Goal: Leave review/rating: Leave review/rating

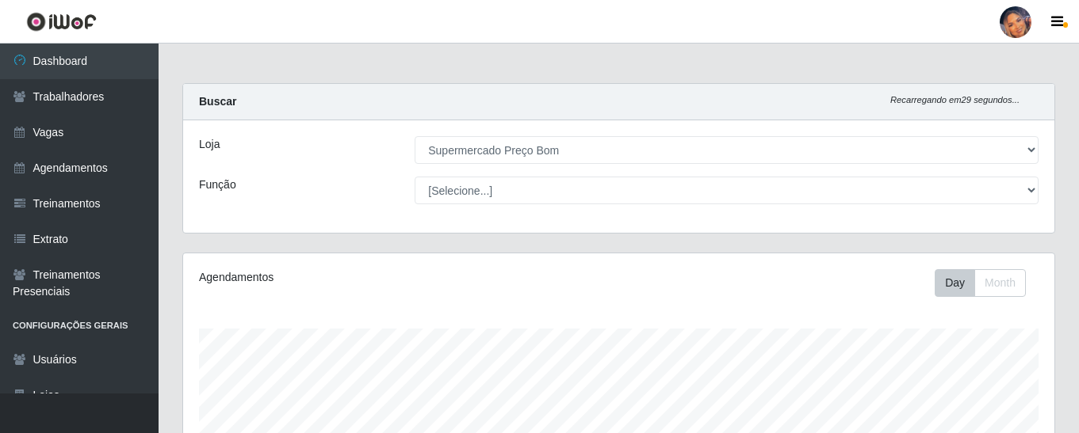
select select "169"
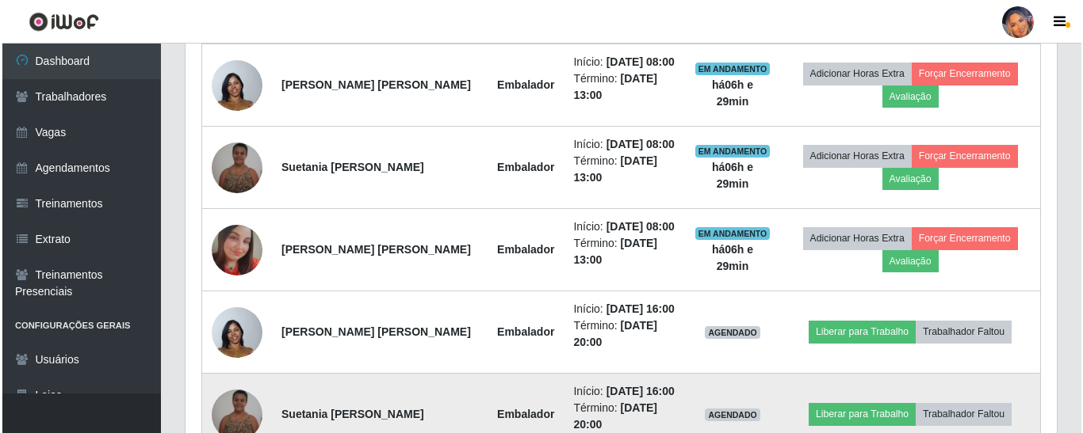
scroll to position [654, 0]
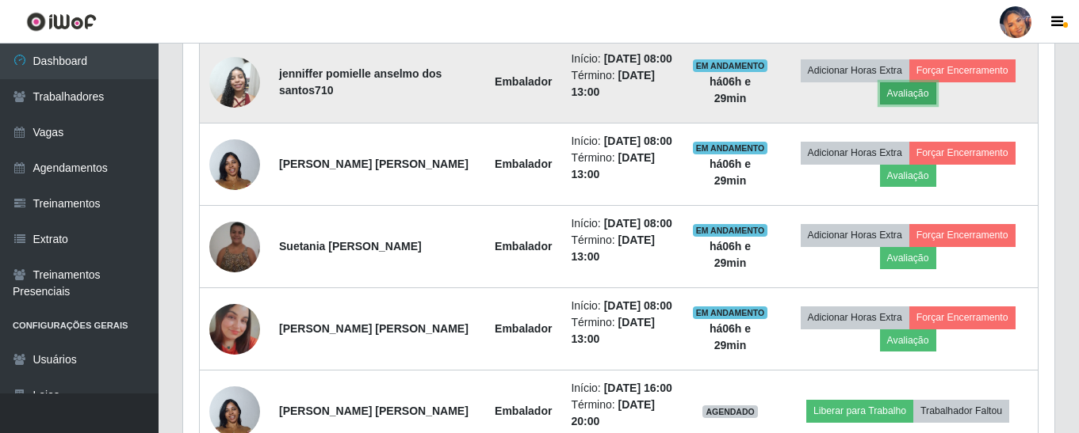
click at [927, 105] on button "Avaliação" at bounding box center [908, 93] width 56 height 22
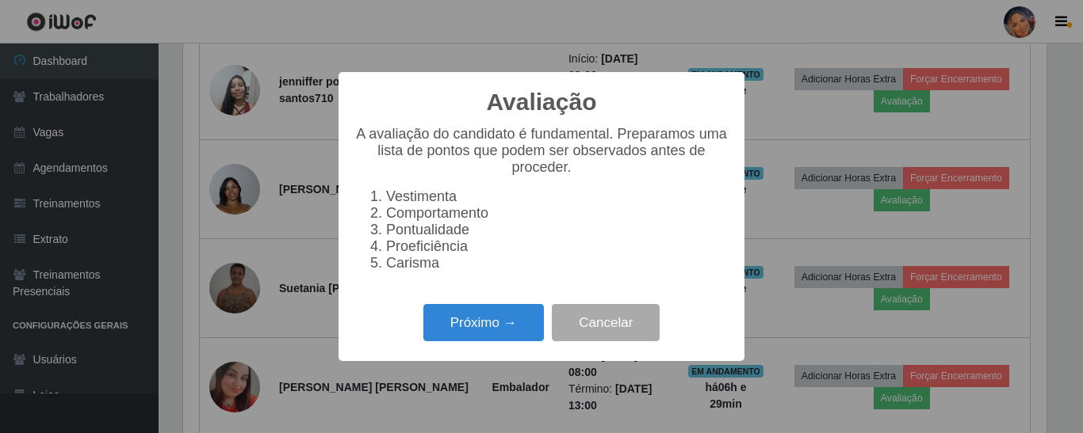
scroll to position [329, 863]
click at [467, 319] on button "Próximo →" at bounding box center [483, 322] width 120 height 37
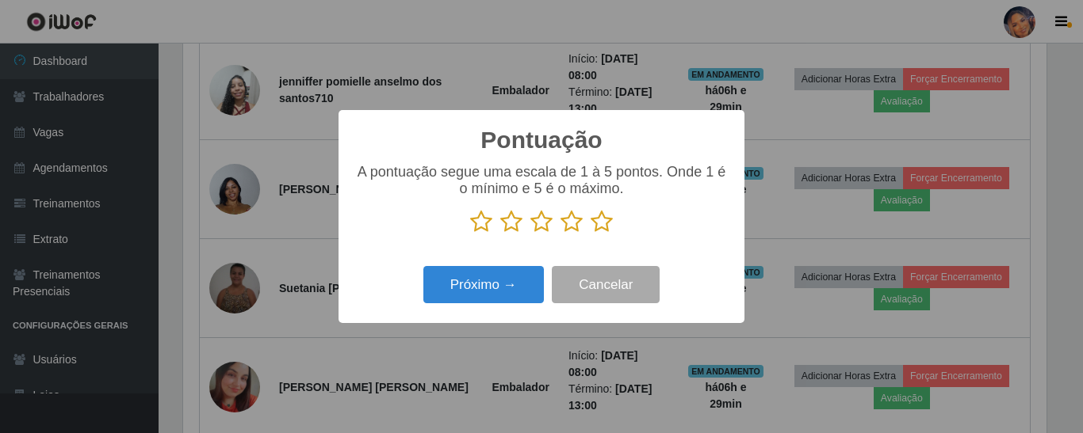
click at [603, 229] on icon at bounding box center [601, 222] width 22 height 24
click at [590, 234] on input "radio" at bounding box center [590, 234] width 0 height 0
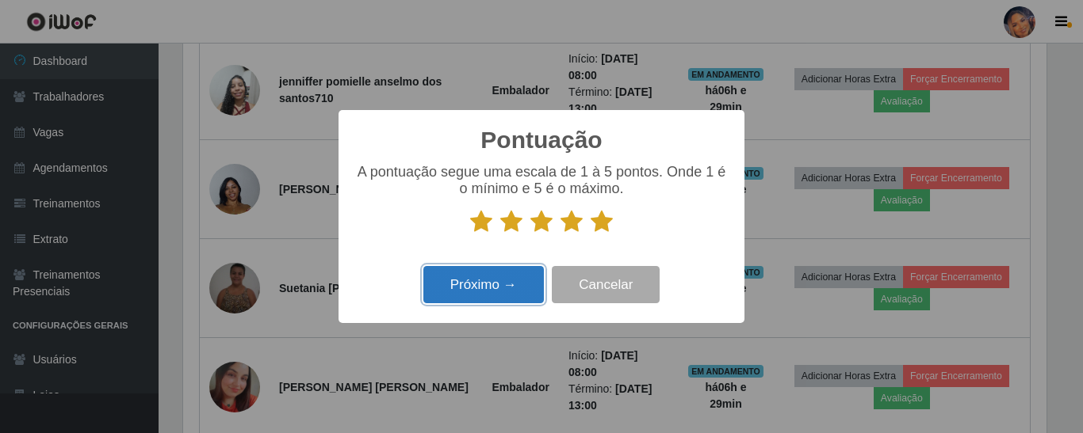
click at [501, 284] on button "Próximo →" at bounding box center [483, 284] width 120 height 37
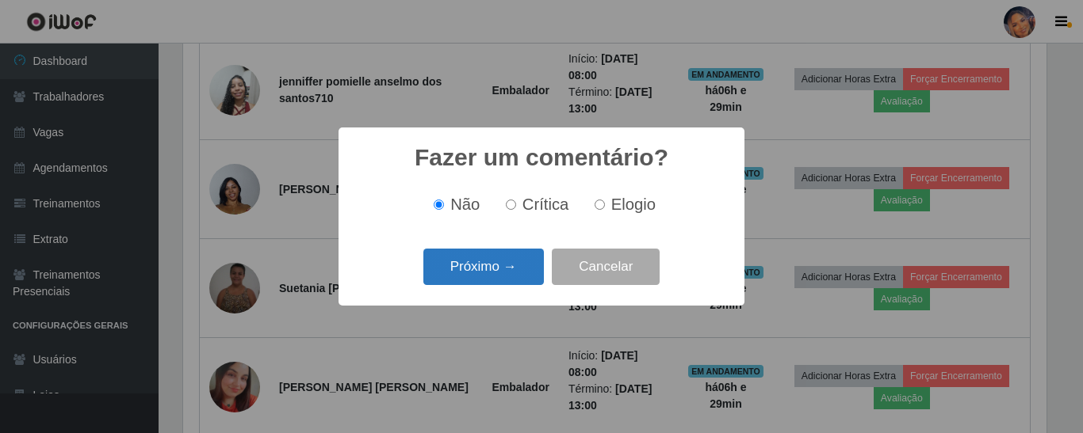
click at [502, 278] on button "Próximo →" at bounding box center [483, 267] width 120 height 37
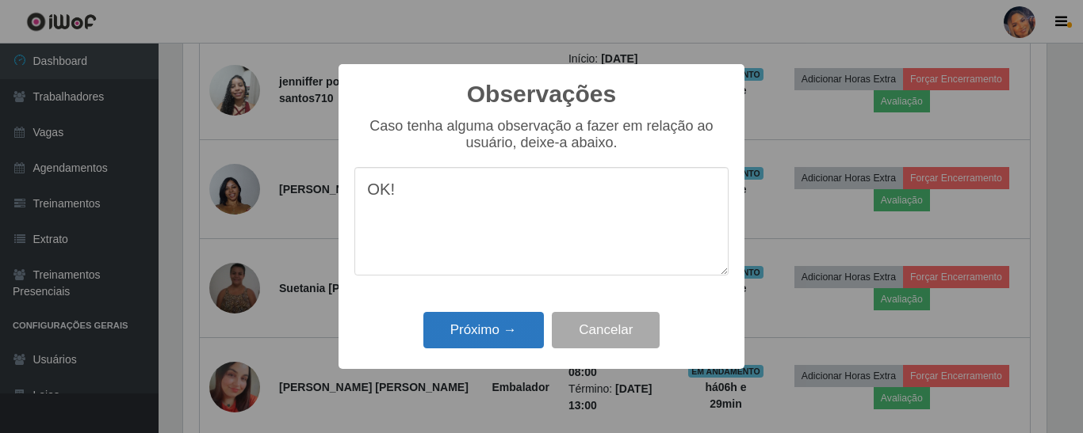
type textarea "OK!"
click at [510, 323] on button "Próximo →" at bounding box center [483, 330] width 120 height 37
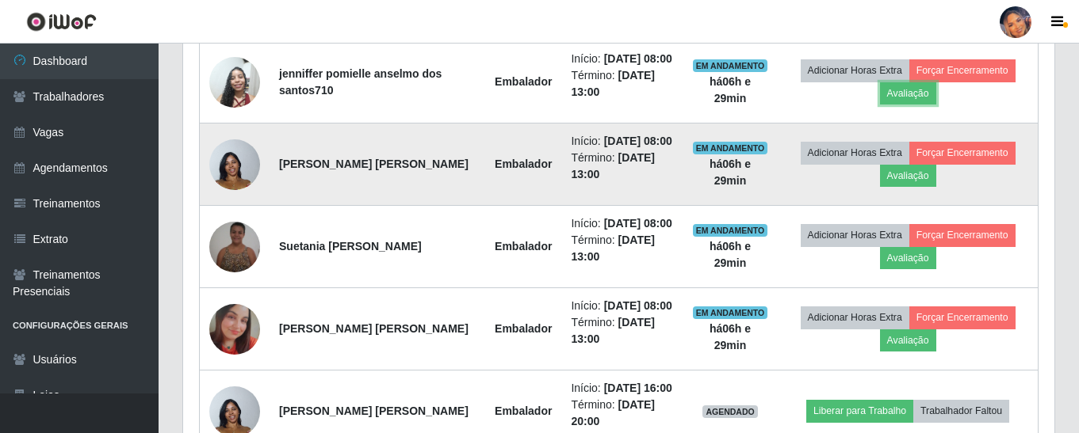
scroll to position [329, 871]
click at [913, 187] on button "Avaliação" at bounding box center [908, 176] width 56 height 22
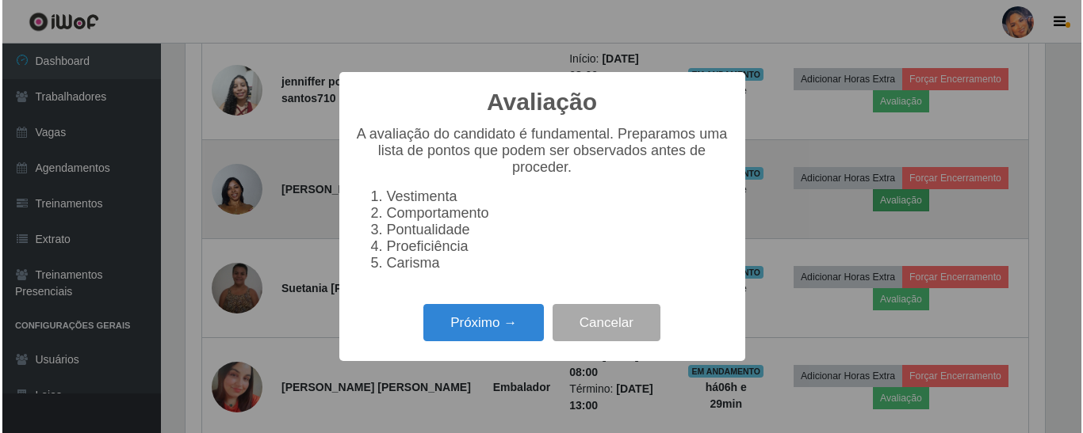
scroll to position [329, 863]
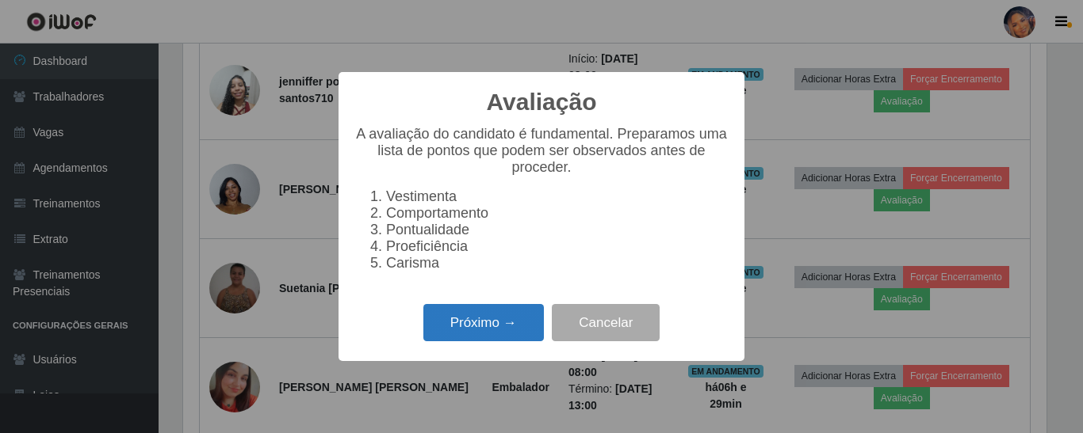
click at [490, 334] on button "Próximo →" at bounding box center [483, 322] width 120 height 37
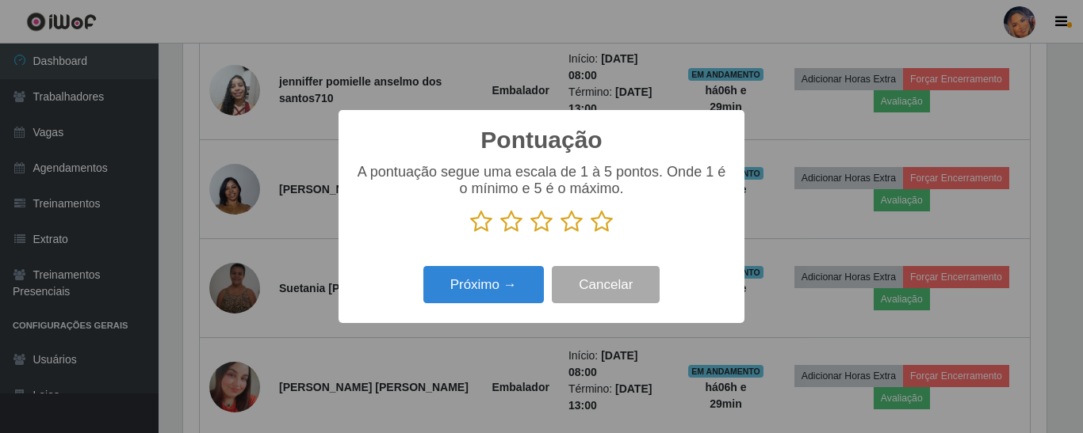
drag, startPoint x: 602, startPoint y: 227, endPoint x: 556, endPoint y: 254, distance: 52.6
click at [601, 227] on icon at bounding box center [601, 222] width 22 height 24
click at [590, 234] on input "radio" at bounding box center [590, 234] width 0 height 0
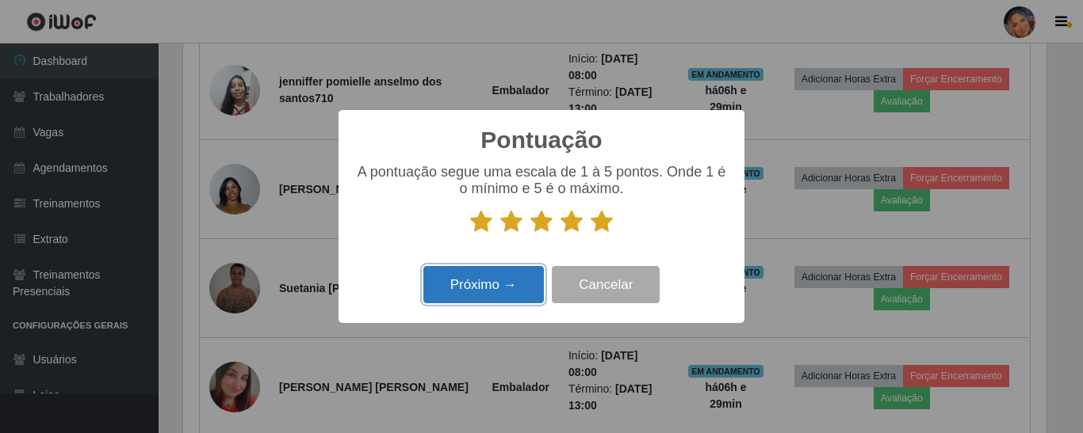
click at [505, 282] on button "Próximo →" at bounding box center [483, 284] width 120 height 37
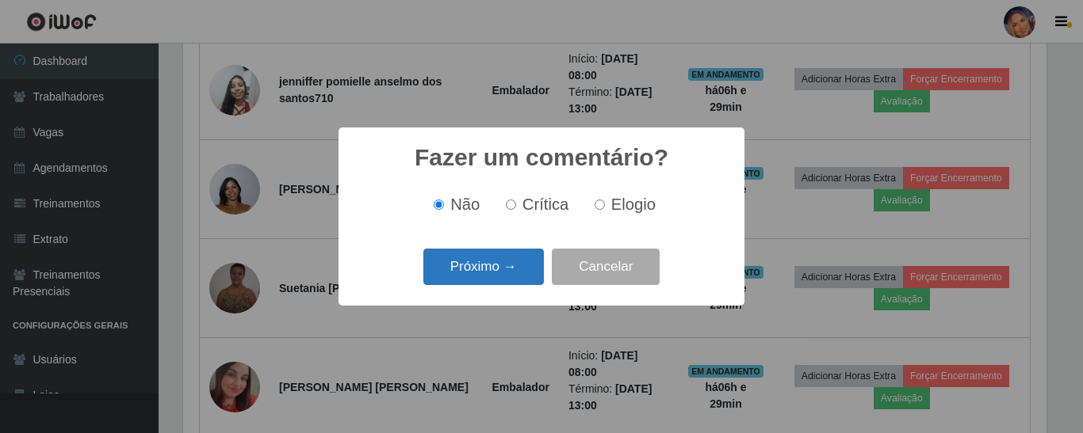
click at [505, 276] on button "Próximo →" at bounding box center [483, 267] width 120 height 37
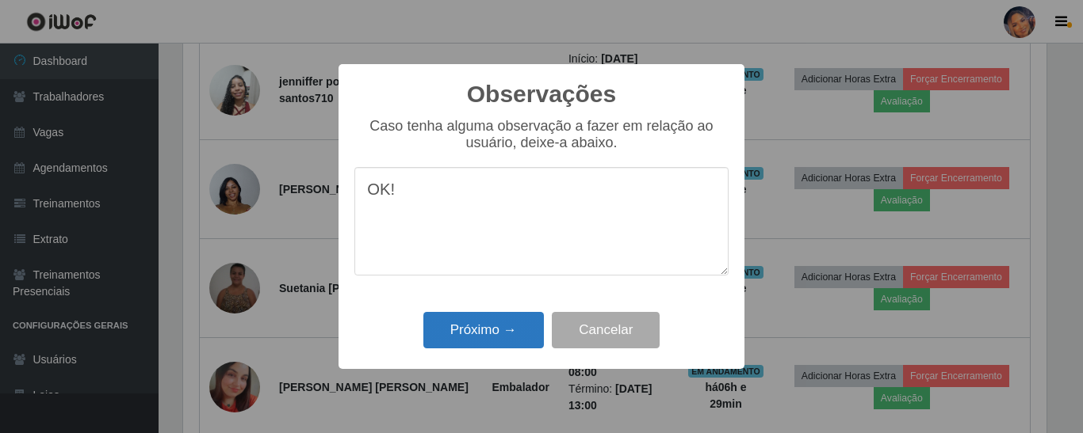
type textarea "OK!"
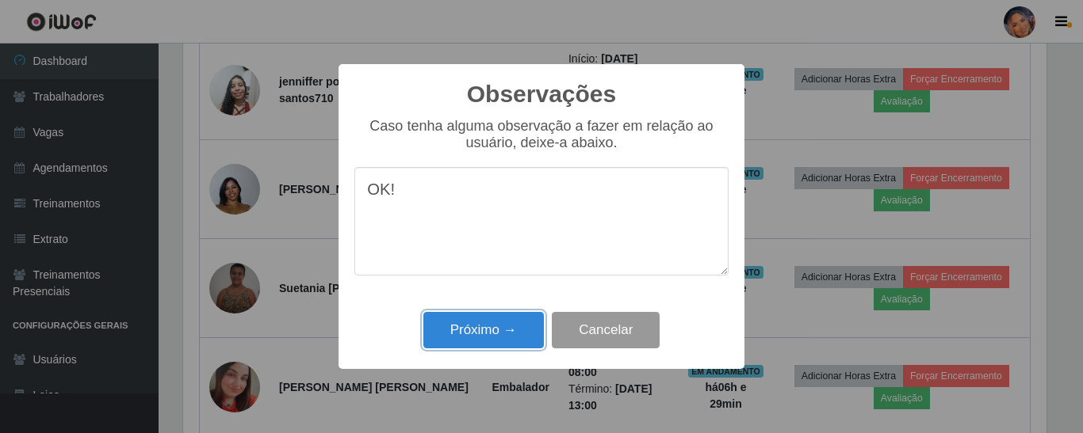
drag, startPoint x: 489, startPoint y: 333, endPoint x: 568, endPoint y: 276, distance: 97.7
click at [490, 330] on button "Próximo →" at bounding box center [483, 330] width 120 height 37
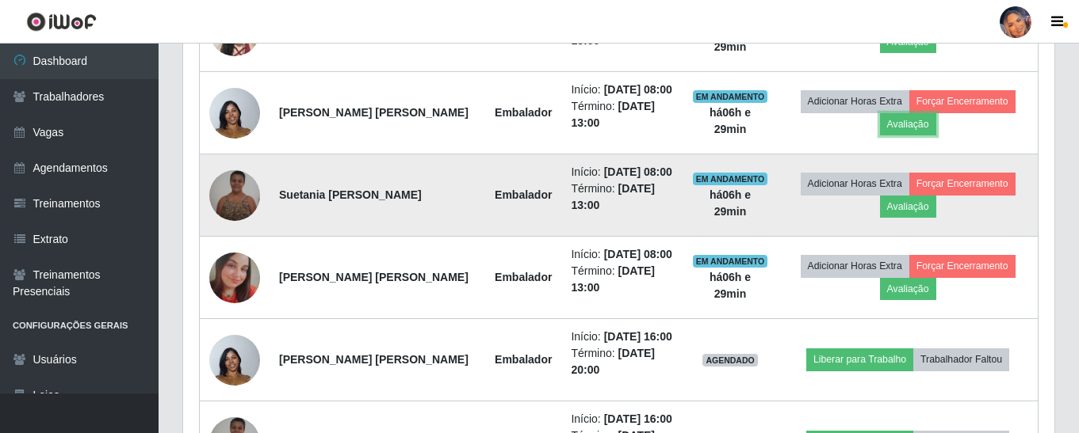
scroll to position [733, 0]
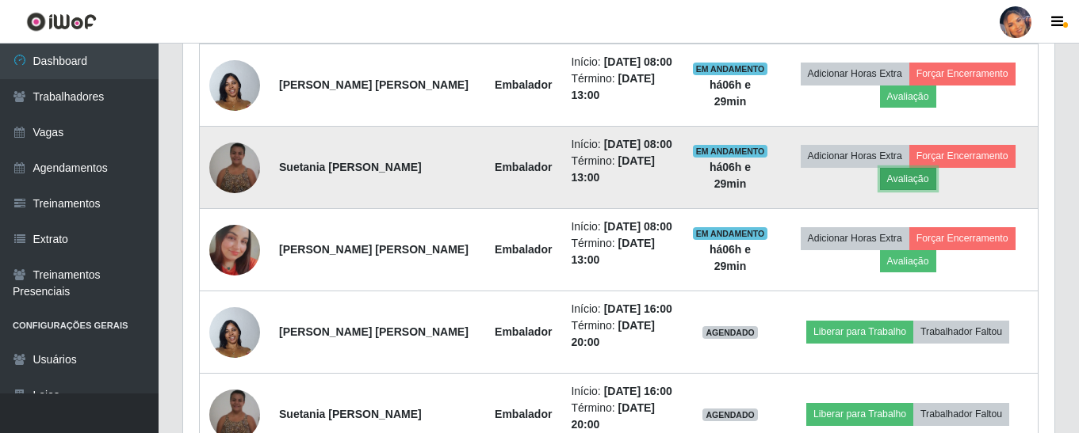
click at [912, 190] on button "Avaliação" at bounding box center [908, 179] width 56 height 22
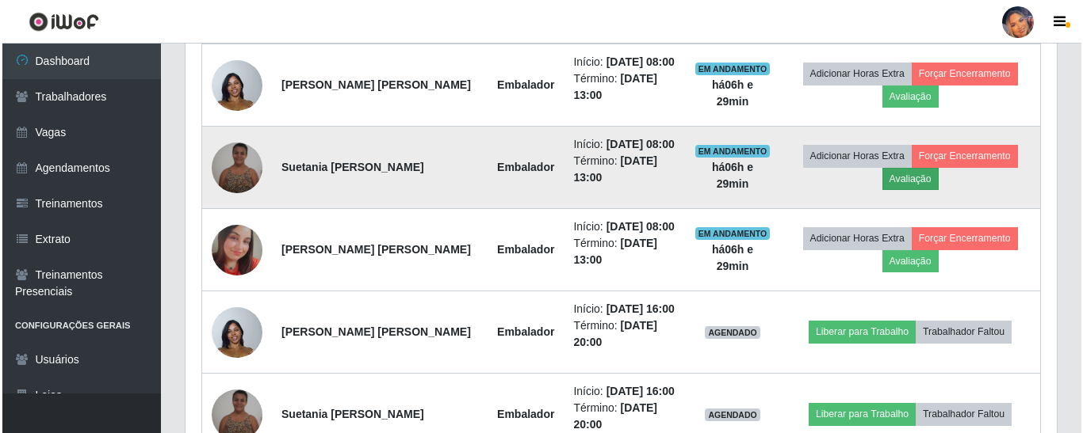
scroll to position [329, 863]
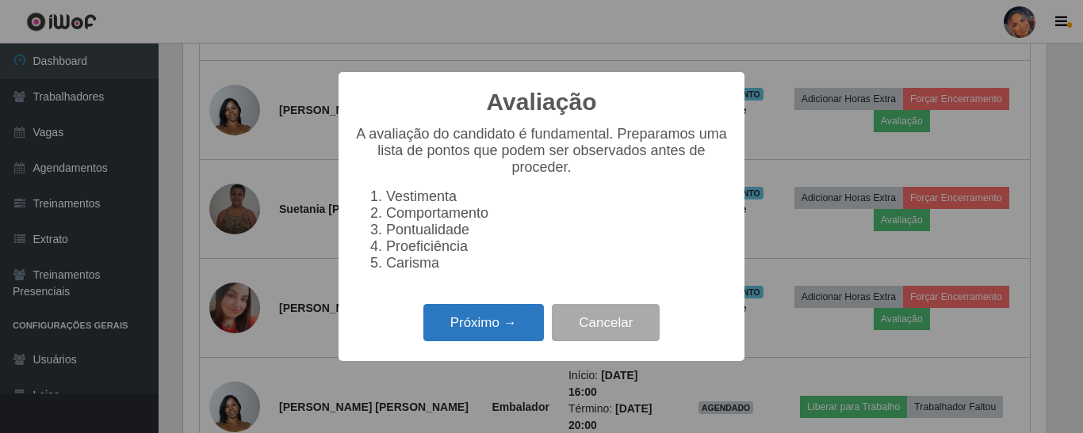
click at [504, 330] on button "Próximo →" at bounding box center [483, 322] width 120 height 37
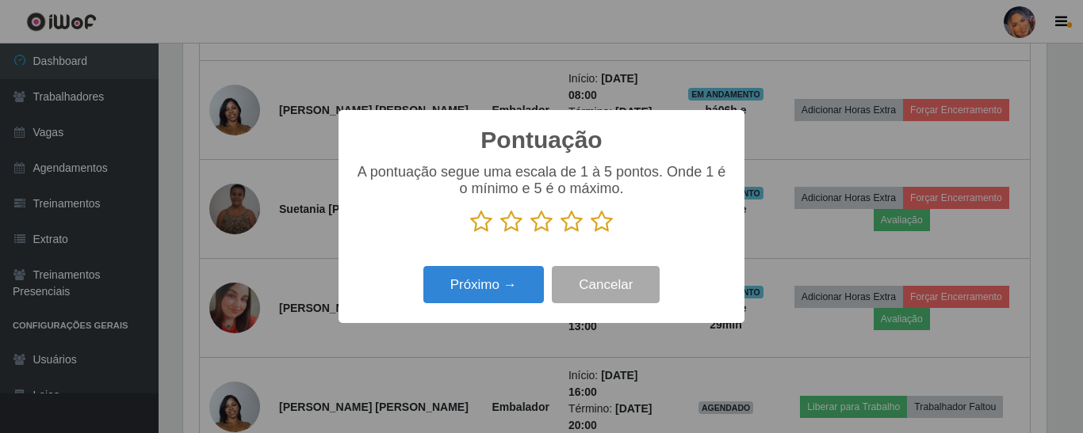
drag, startPoint x: 596, startPoint y: 227, endPoint x: 571, endPoint y: 231, distance: 25.7
click at [595, 227] on icon at bounding box center [601, 222] width 22 height 24
click at [590, 234] on input "radio" at bounding box center [590, 234] width 0 height 0
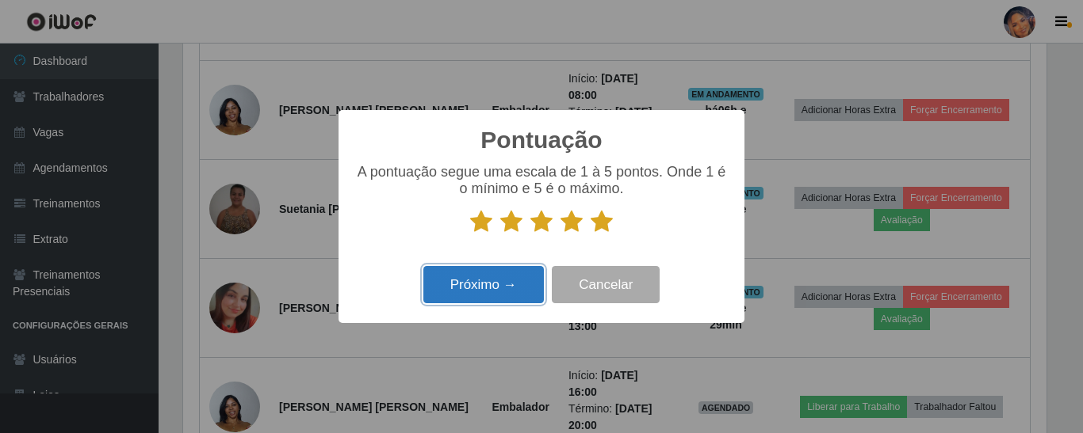
click at [514, 279] on button "Próximo →" at bounding box center [483, 284] width 120 height 37
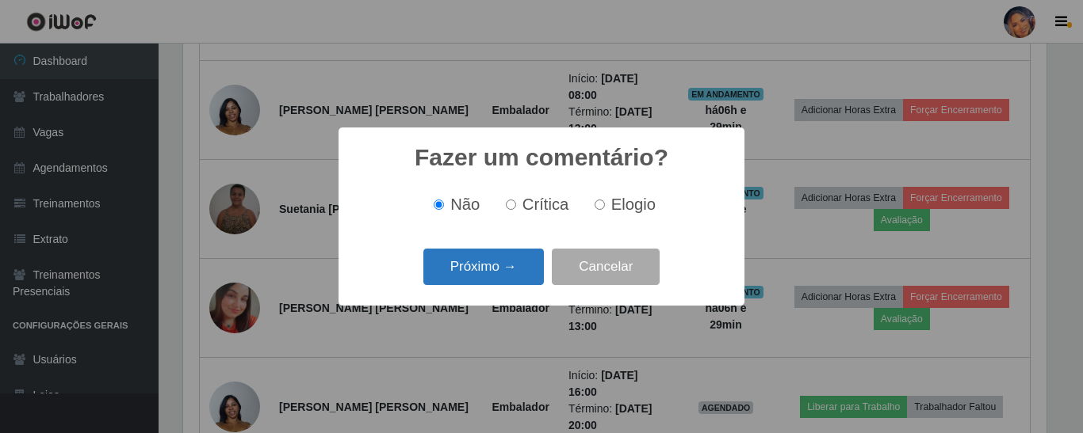
click at [509, 266] on button "Próximo →" at bounding box center [483, 267] width 120 height 37
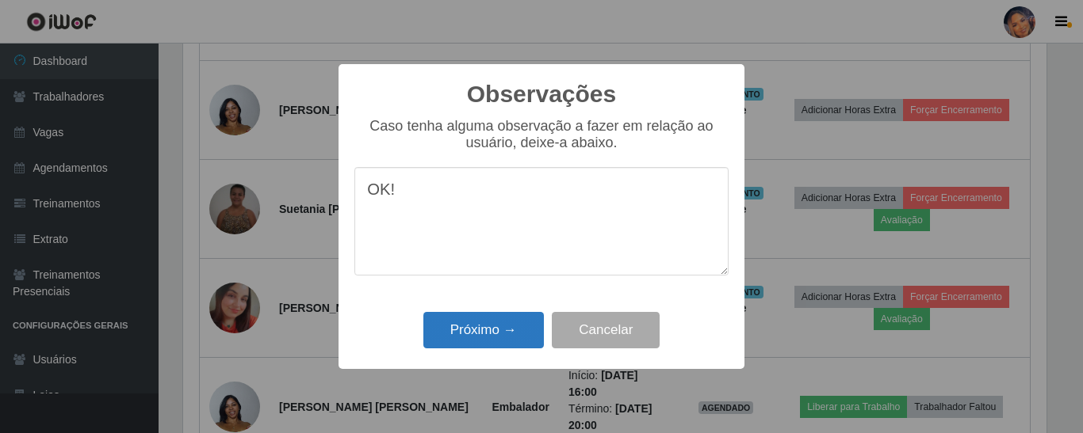
type textarea "OK!"
click at [480, 333] on button "Próximo →" at bounding box center [483, 330] width 120 height 37
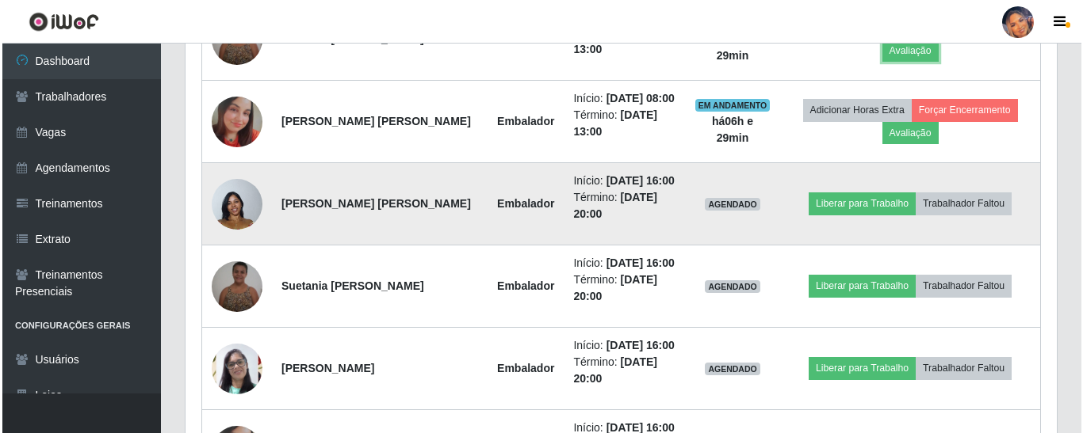
scroll to position [892, 0]
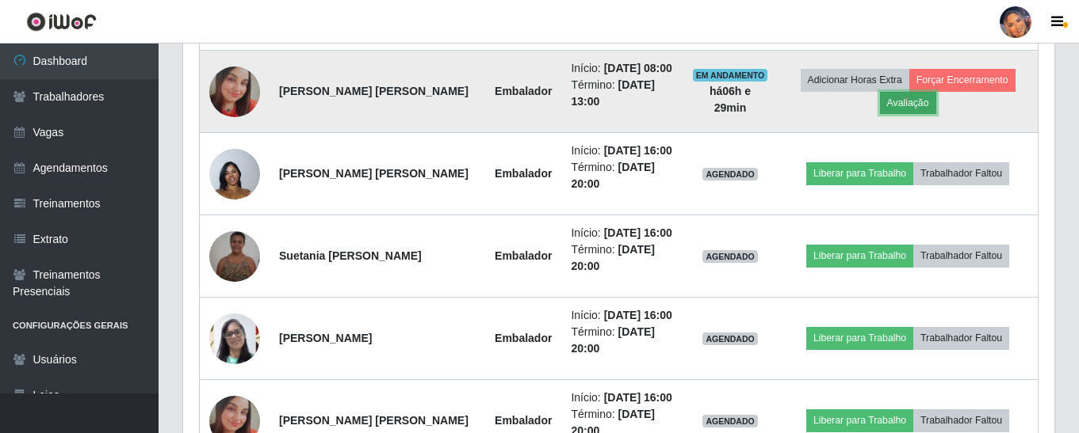
click at [922, 114] on button "Avaliação" at bounding box center [908, 103] width 56 height 22
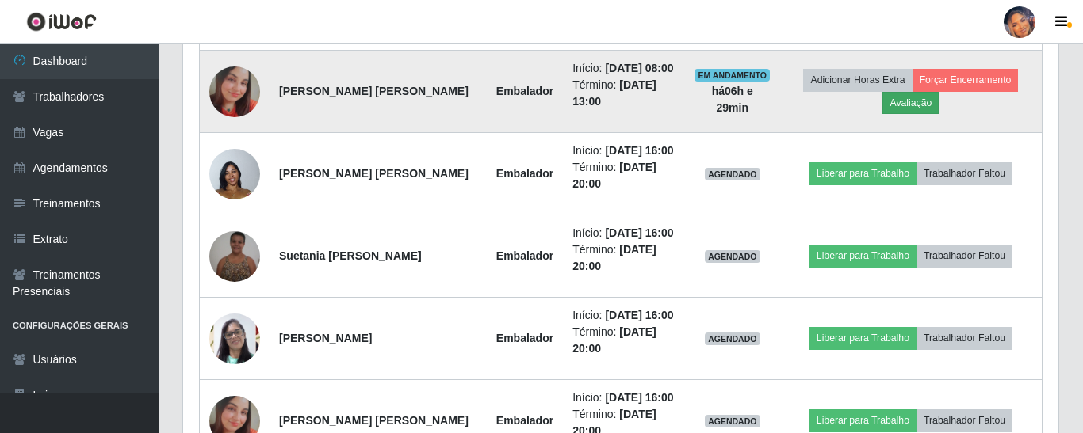
scroll to position [329, 863]
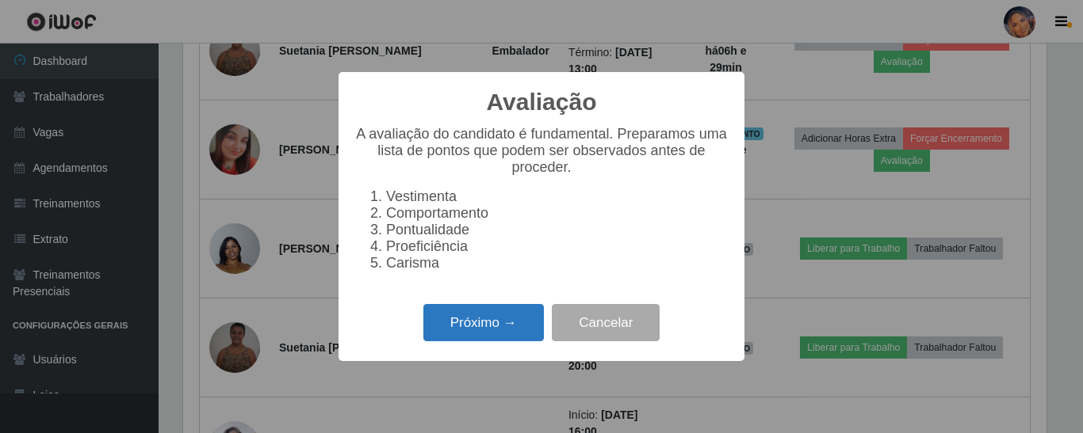
click at [507, 325] on button "Próximo →" at bounding box center [483, 322] width 120 height 37
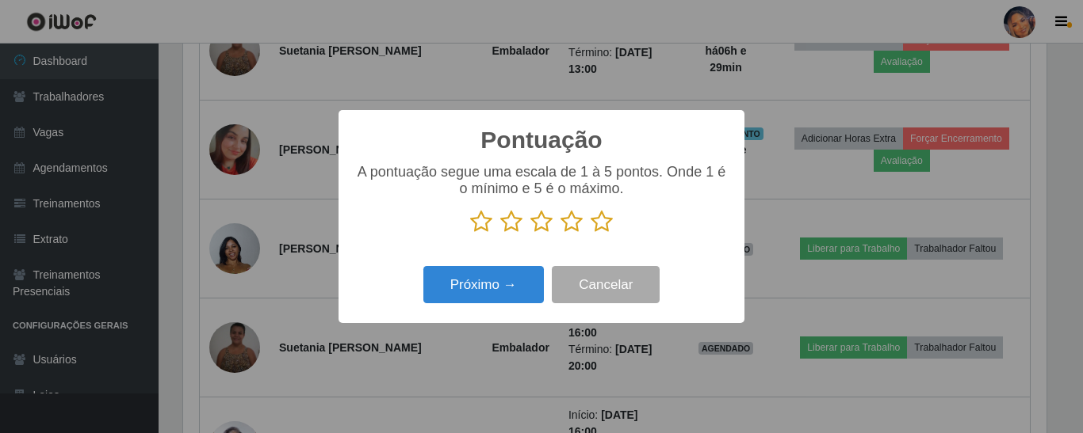
scroll to position [792173, 791639]
drag, startPoint x: 599, startPoint y: 223, endPoint x: 533, endPoint y: 253, distance: 72.0
click at [598, 224] on icon at bounding box center [601, 222] width 22 height 24
click at [590, 234] on input "radio" at bounding box center [590, 234] width 0 height 0
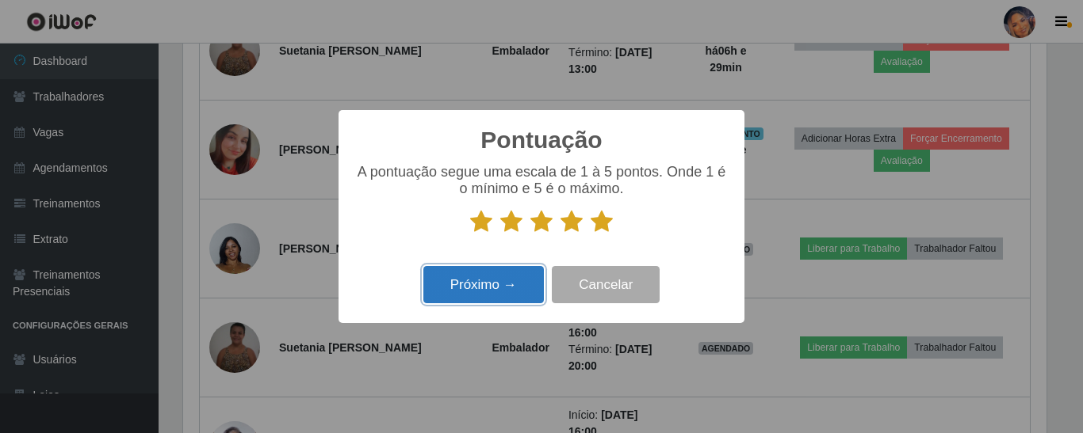
click at [487, 280] on button "Próximo →" at bounding box center [483, 284] width 120 height 37
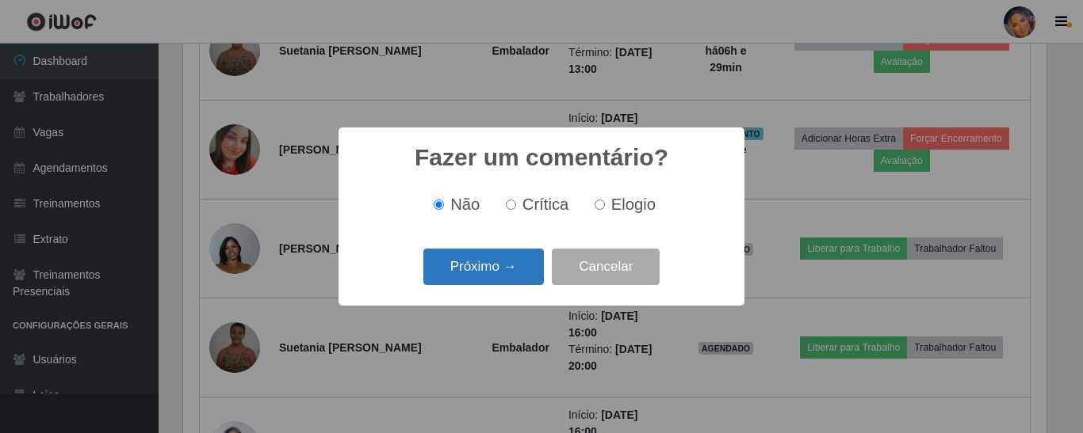
click at [487, 278] on button "Próximo →" at bounding box center [483, 267] width 120 height 37
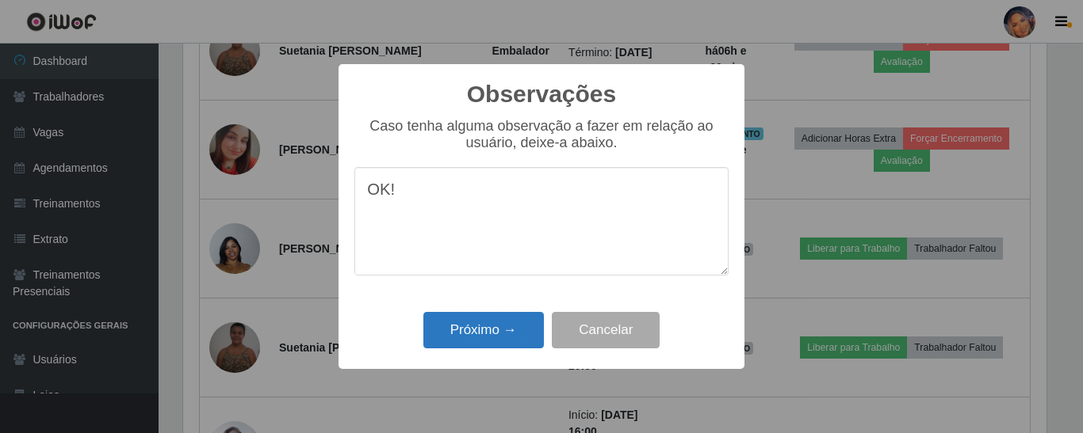
type textarea "OK!"
click at [507, 332] on button "Próximo →" at bounding box center [483, 330] width 120 height 37
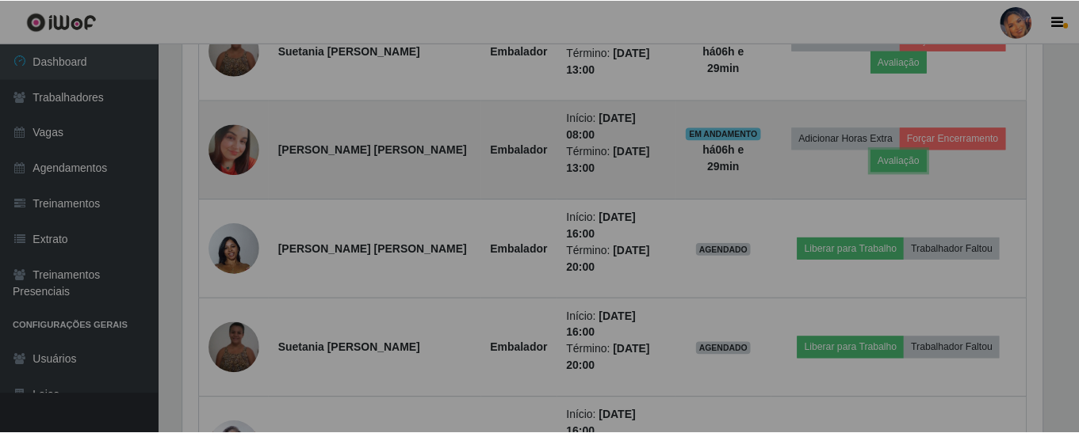
scroll to position [0, 0]
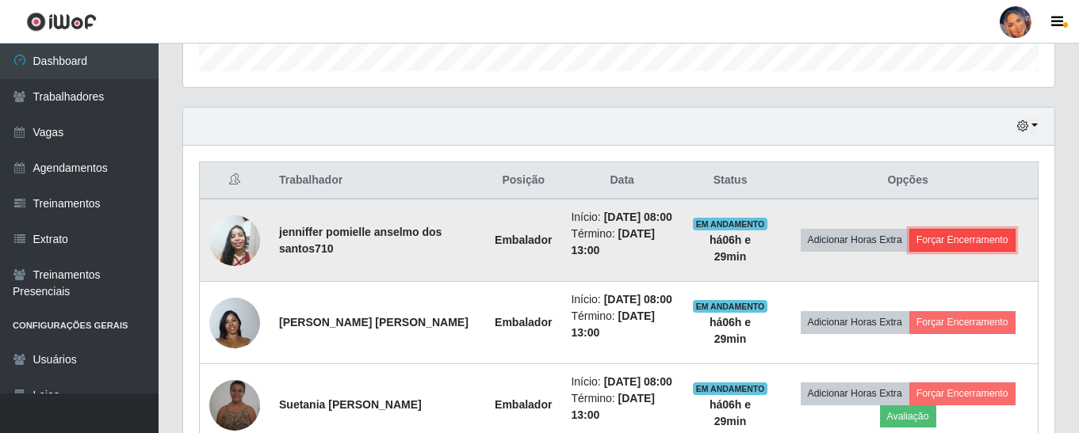
click at [954, 242] on button "Forçar Encerramento" at bounding box center [962, 240] width 106 height 22
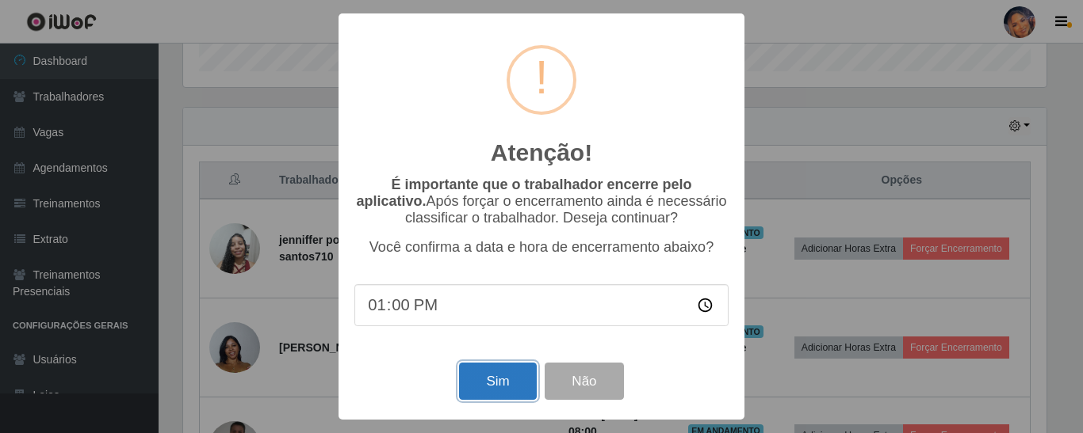
click at [523, 386] on button "Sim" at bounding box center [497, 381] width 77 height 37
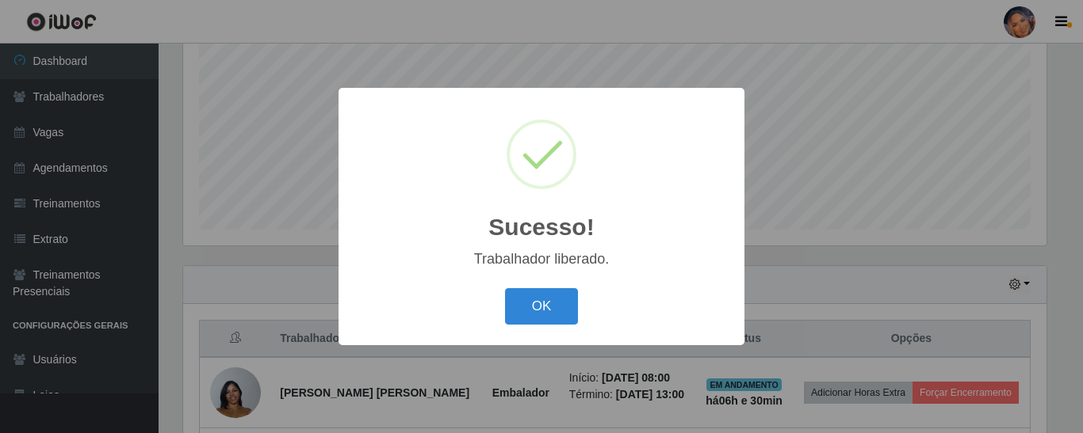
drag, startPoint x: 551, startPoint y: 318, endPoint x: 614, endPoint y: 289, distance: 69.5
click at [552, 315] on button "OK" at bounding box center [542, 306] width 74 height 37
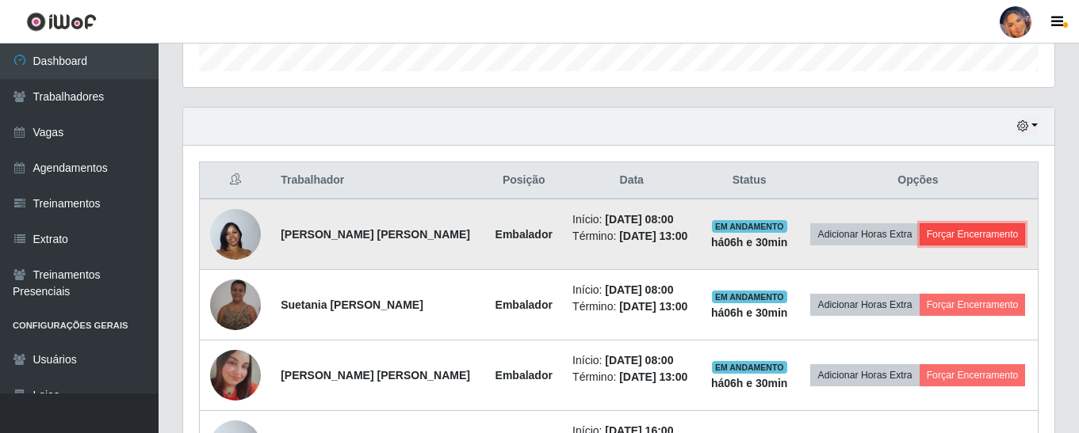
click at [964, 235] on button "Forçar Encerramento" at bounding box center [972, 234] width 106 height 22
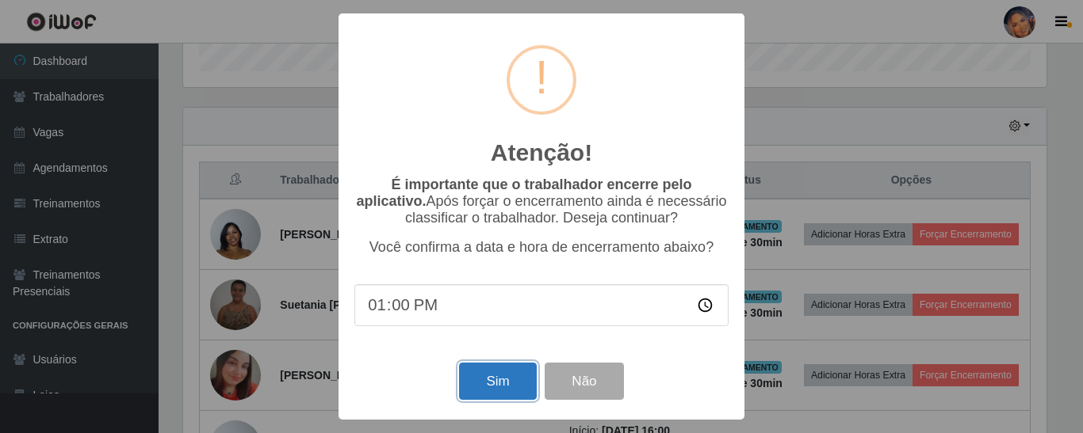
click at [474, 385] on button "Sim" at bounding box center [497, 381] width 77 height 37
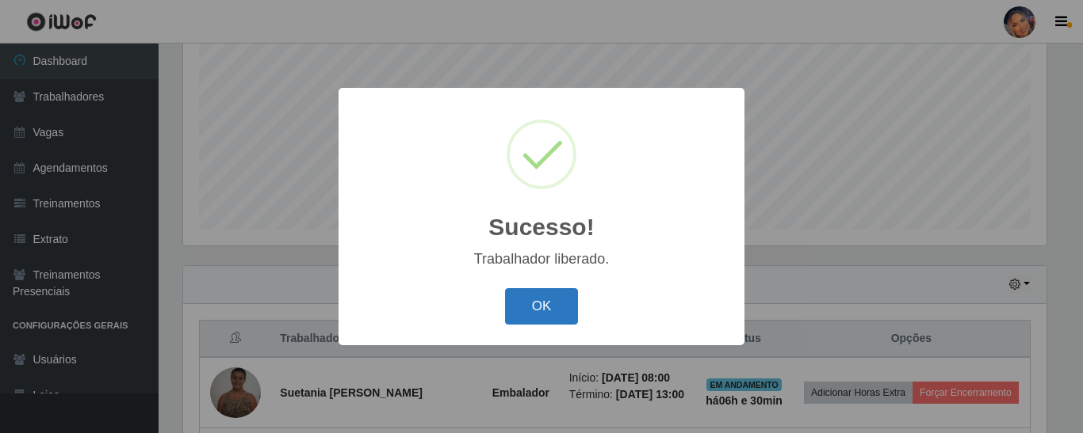
drag, startPoint x: 546, startPoint y: 323, endPoint x: 555, endPoint y: 311, distance: 14.7
click at [546, 323] on button "OK" at bounding box center [542, 306] width 74 height 37
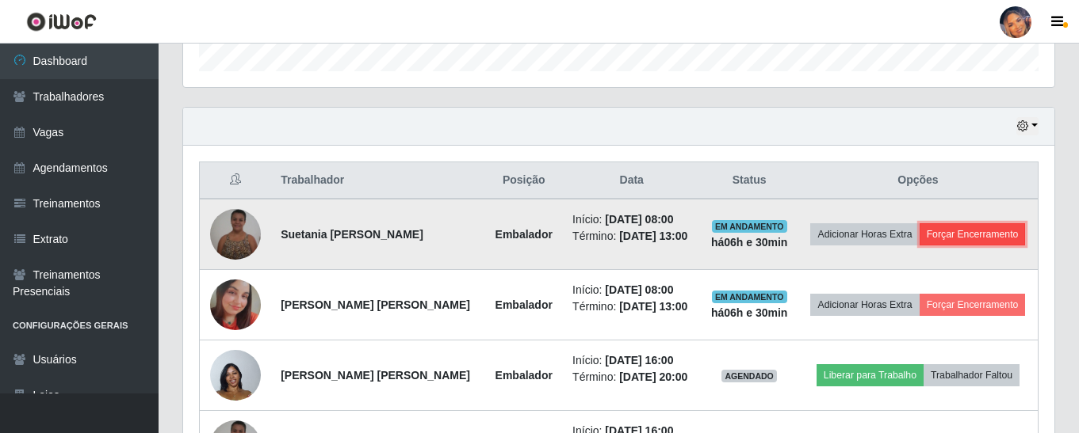
click at [988, 234] on button "Forçar Encerramento" at bounding box center [972, 234] width 106 height 22
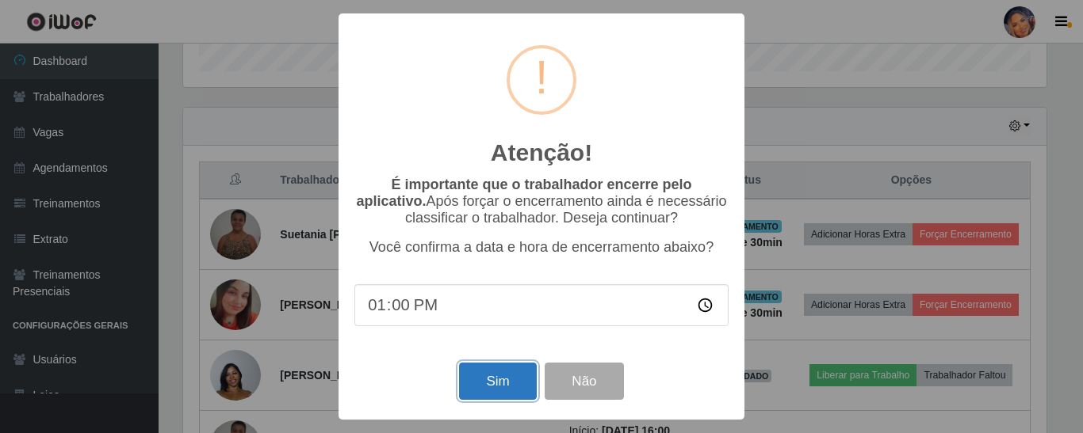
click at [474, 384] on button "Sim" at bounding box center [497, 381] width 77 height 37
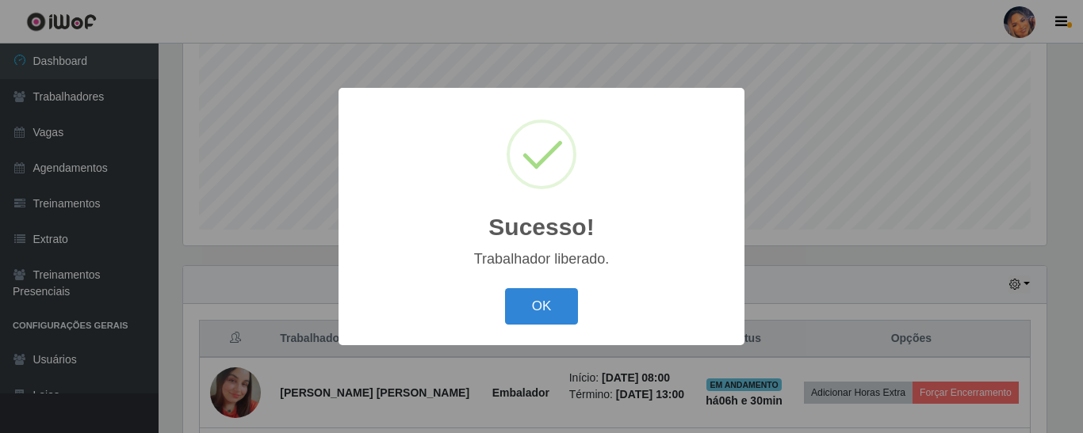
drag, startPoint x: 534, startPoint y: 307, endPoint x: 562, endPoint y: 297, distance: 29.6
click at [535, 306] on button "OK" at bounding box center [542, 306] width 74 height 37
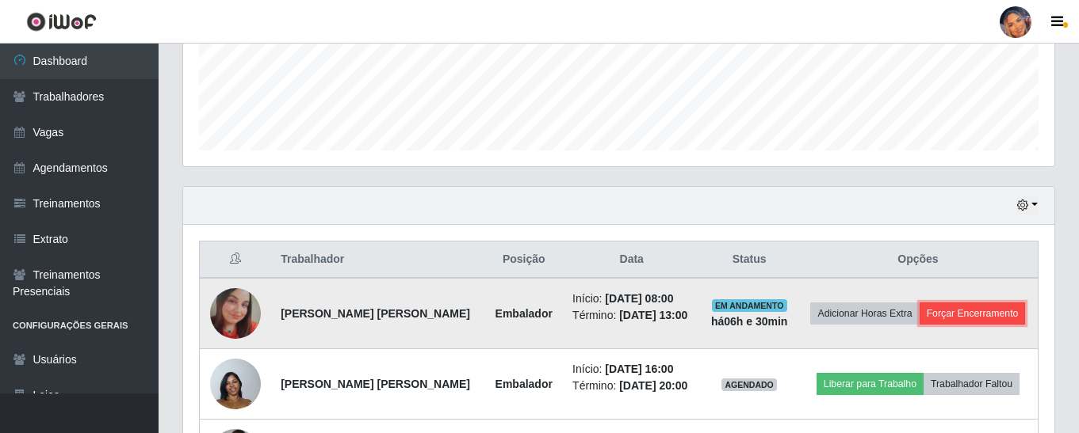
click at [946, 307] on button "Forçar Encerramento" at bounding box center [972, 314] width 106 height 22
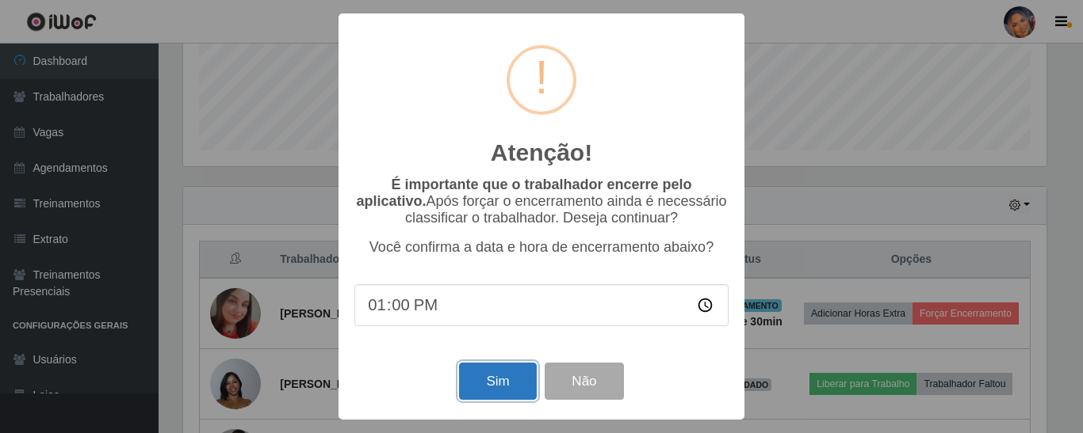
click at [492, 382] on button "Sim" at bounding box center [497, 381] width 77 height 37
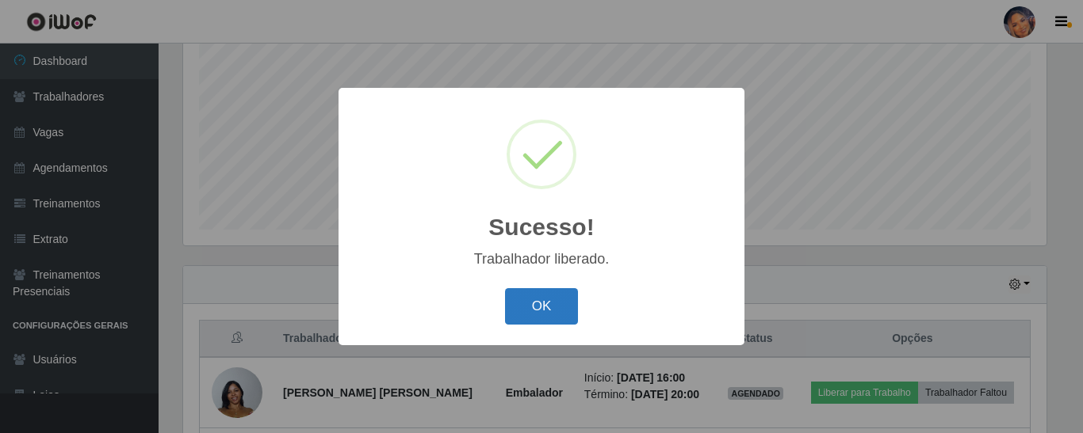
click at [542, 296] on button "OK" at bounding box center [542, 306] width 74 height 37
